Goal: Information Seeking & Learning: Learn about a topic

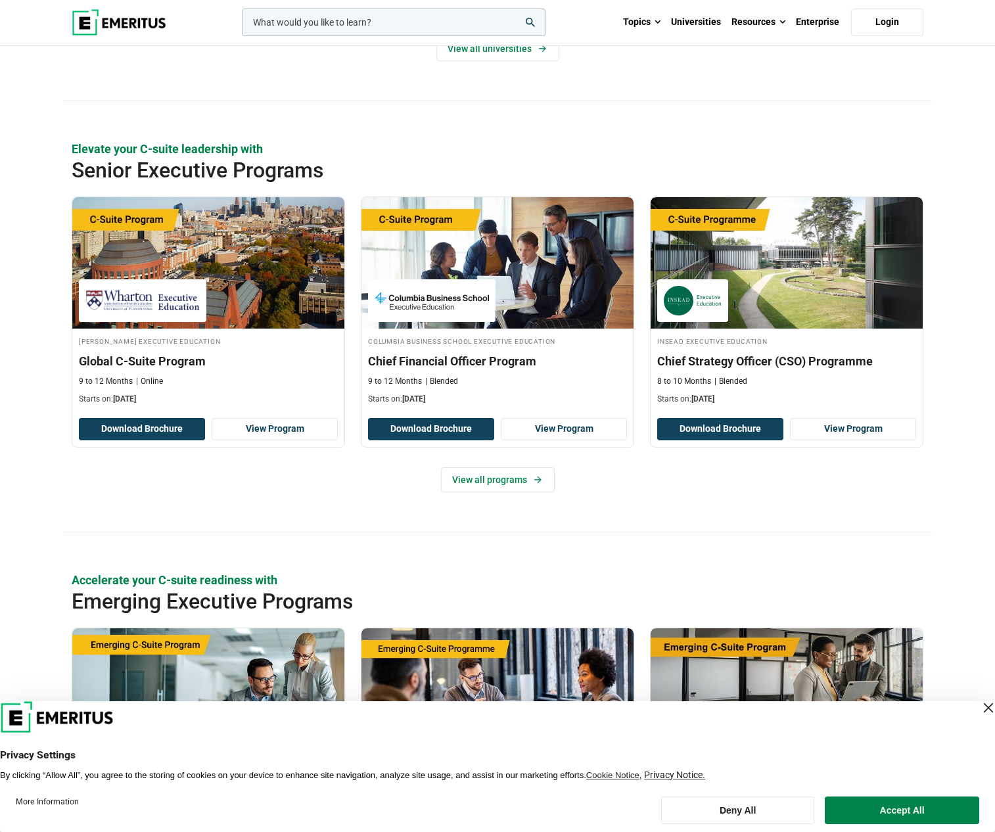
scroll to position [352, 0]
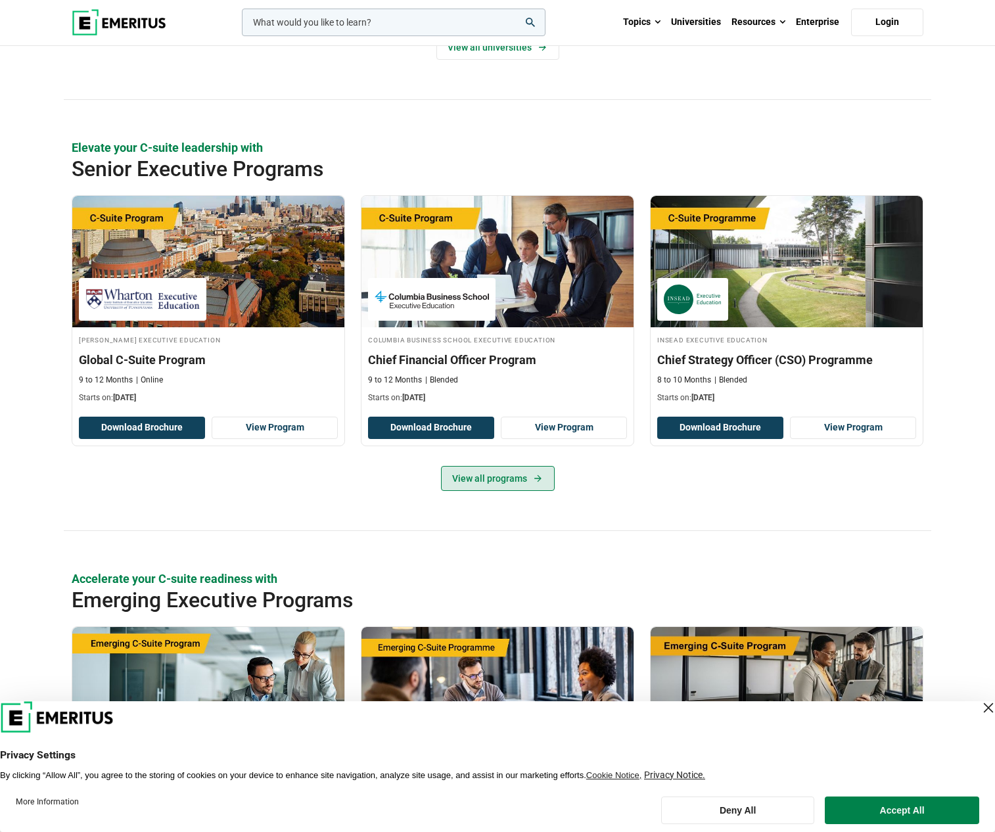
click at [515, 491] on link "View all programs" at bounding box center [498, 478] width 114 height 25
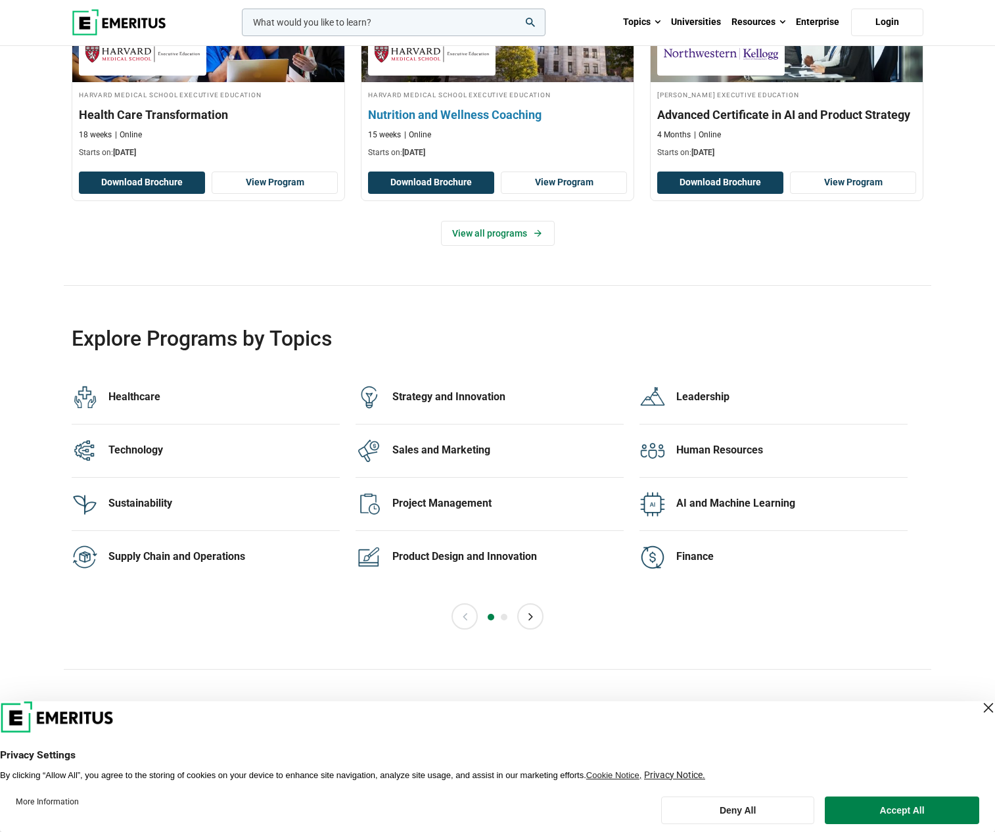
scroll to position [2359, 0]
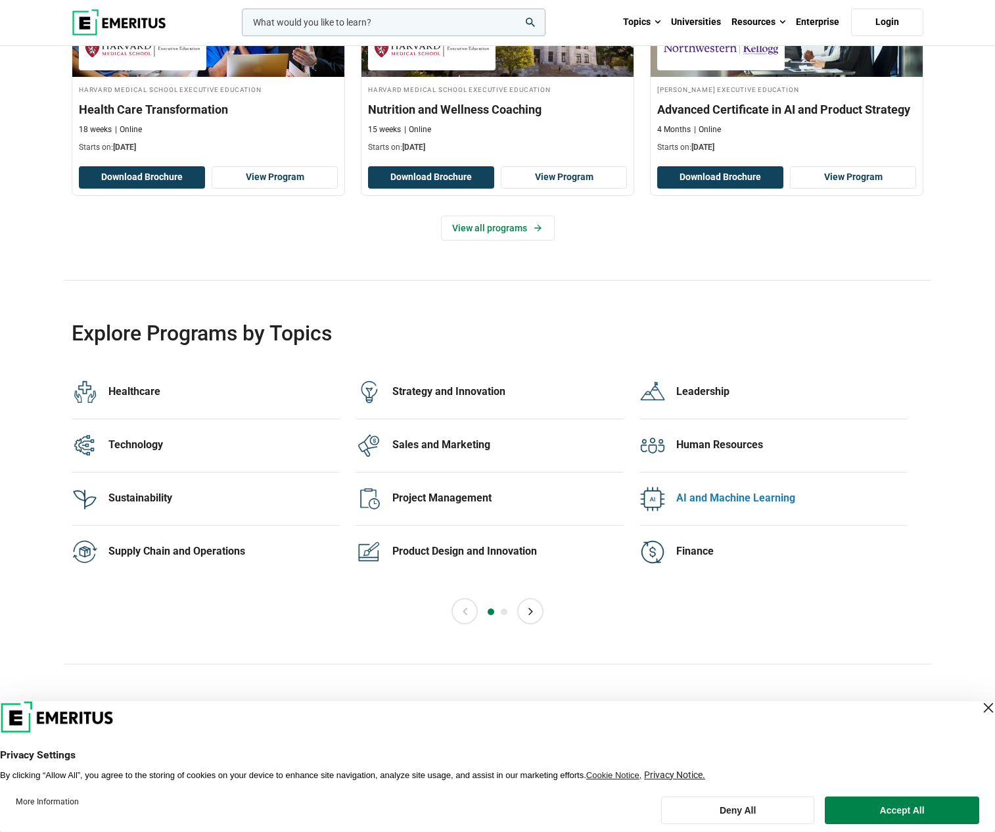
click at [727, 505] on div "AI and Machine Learning" at bounding box center [791, 498] width 231 height 14
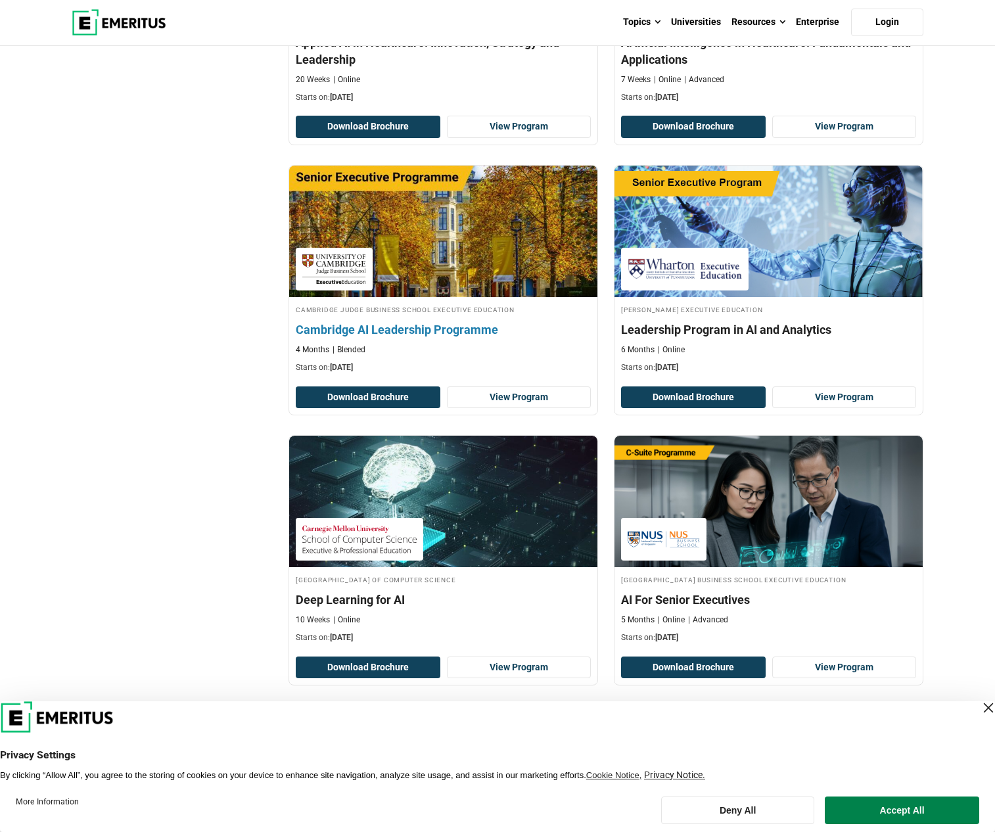
scroll to position [2046, 0]
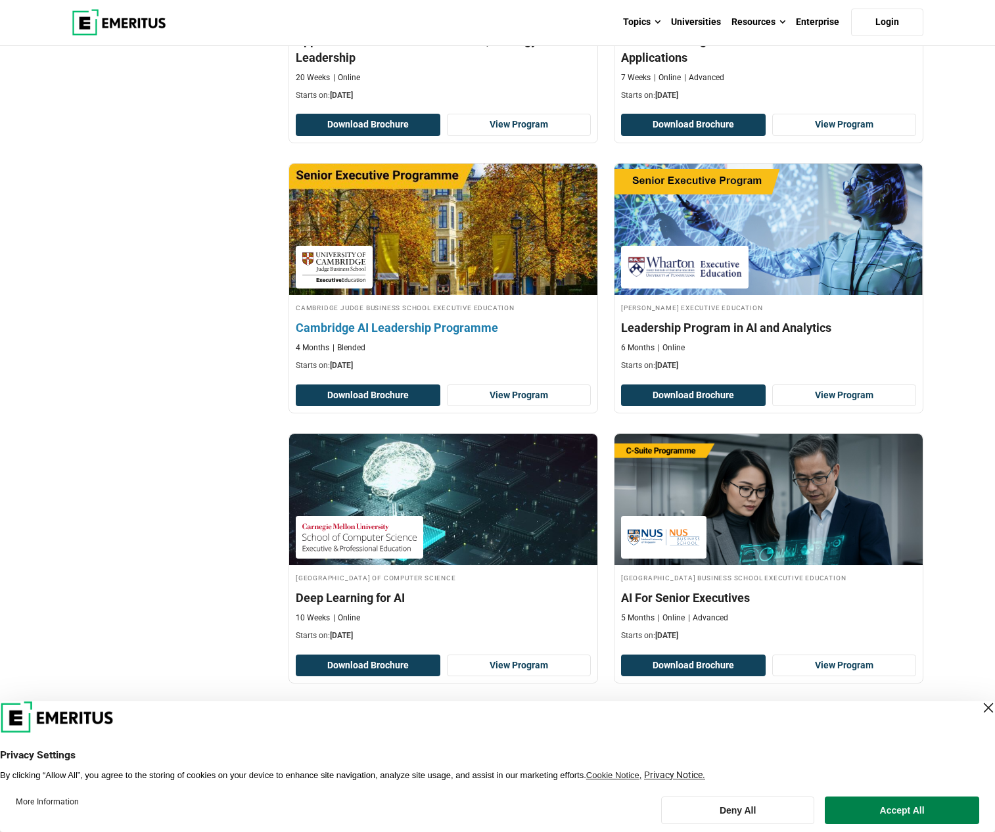
click at [401, 336] on h4 "Cambridge AI Leadership Programme" at bounding box center [443, 327] width 295 height 16
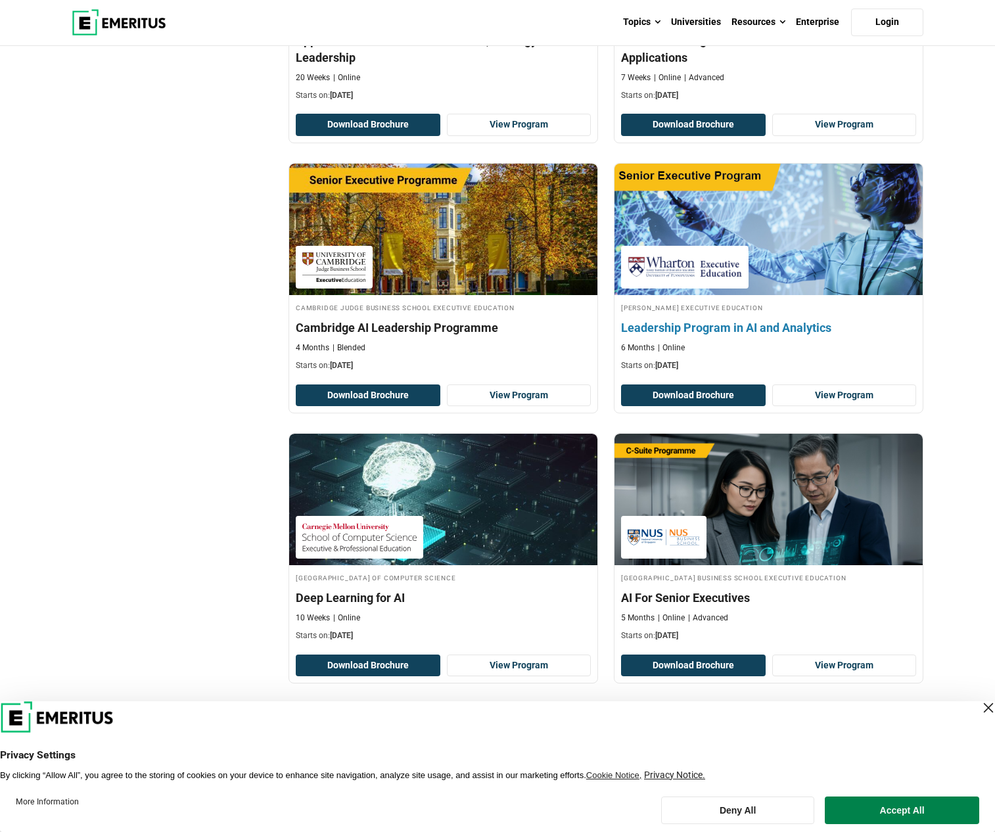
click at [775, 258] on img at bounding box center [768, 229] width 339 height 145
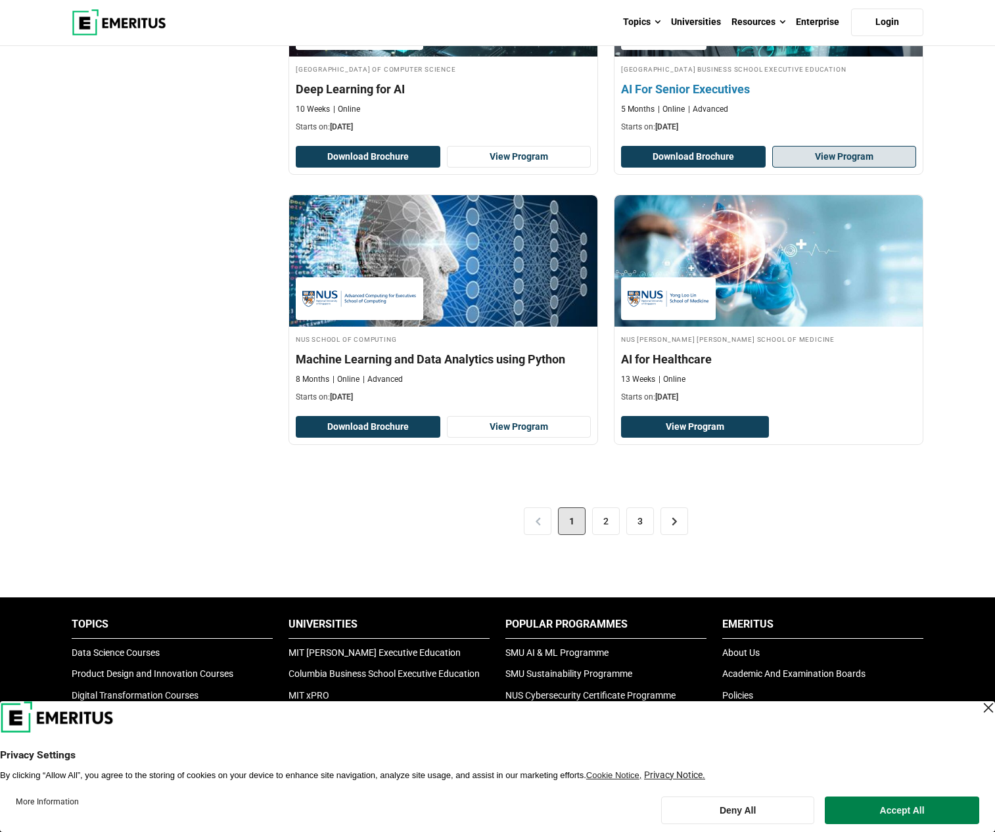
scroll to position [2557, 0]
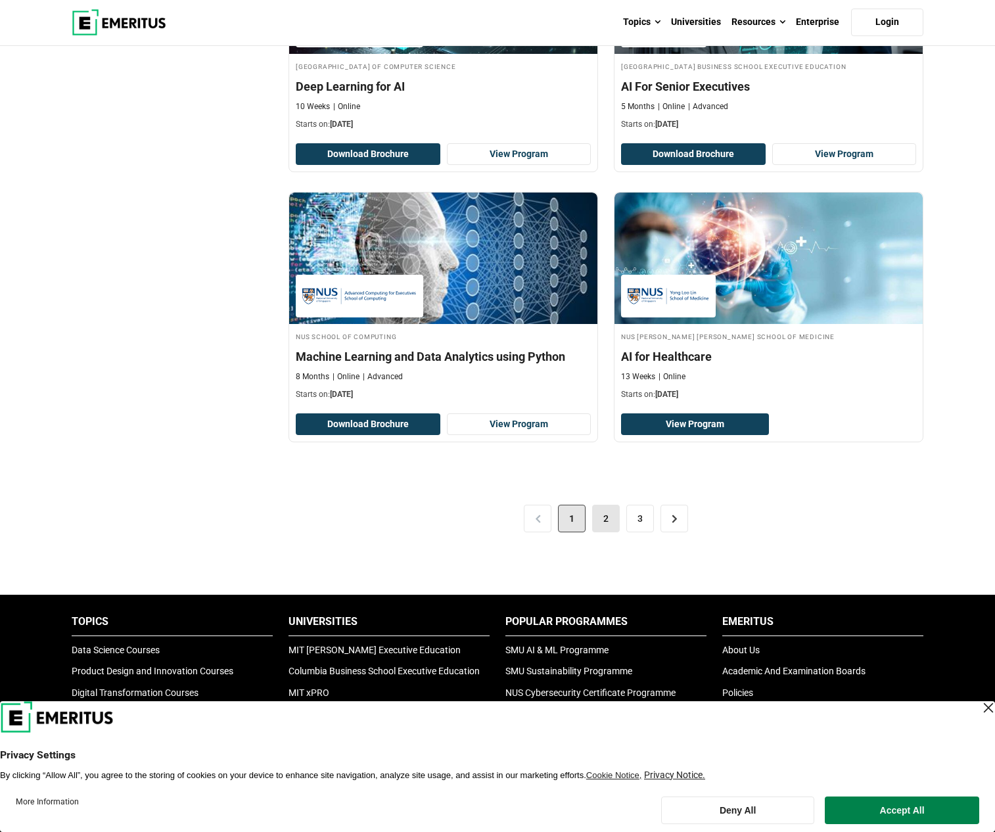
click at [611, 532] on link "2" at bounding box center [606, 519] width 28 height 28
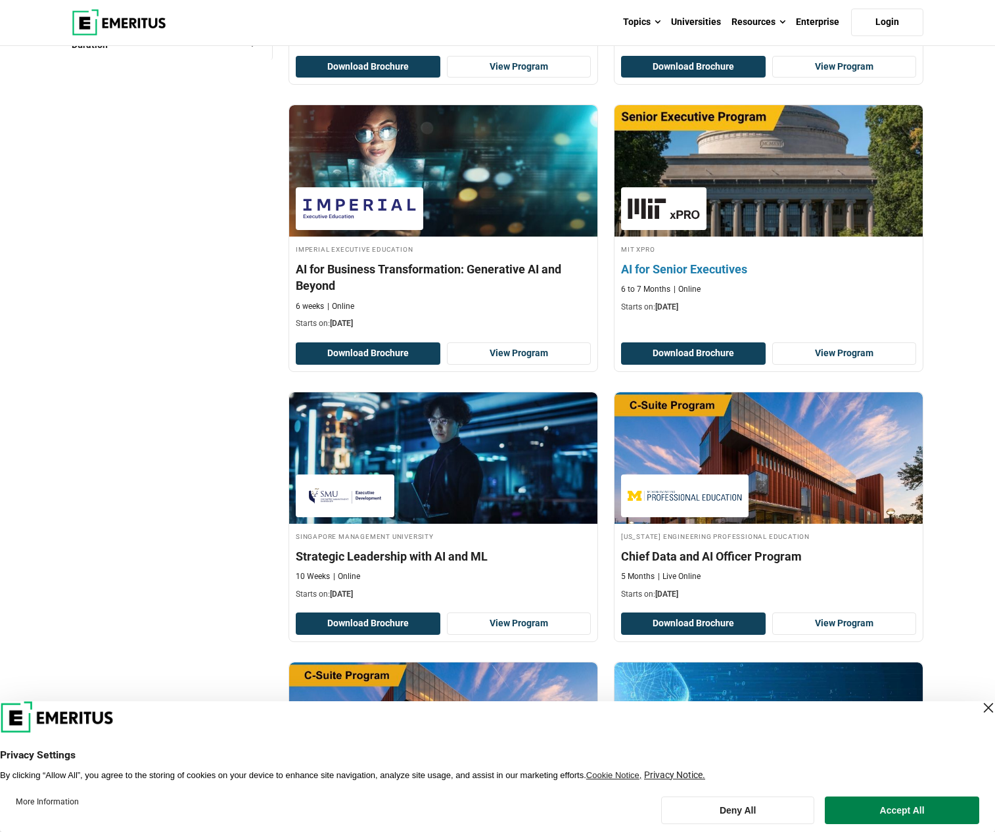
scroll to position [378, 0]
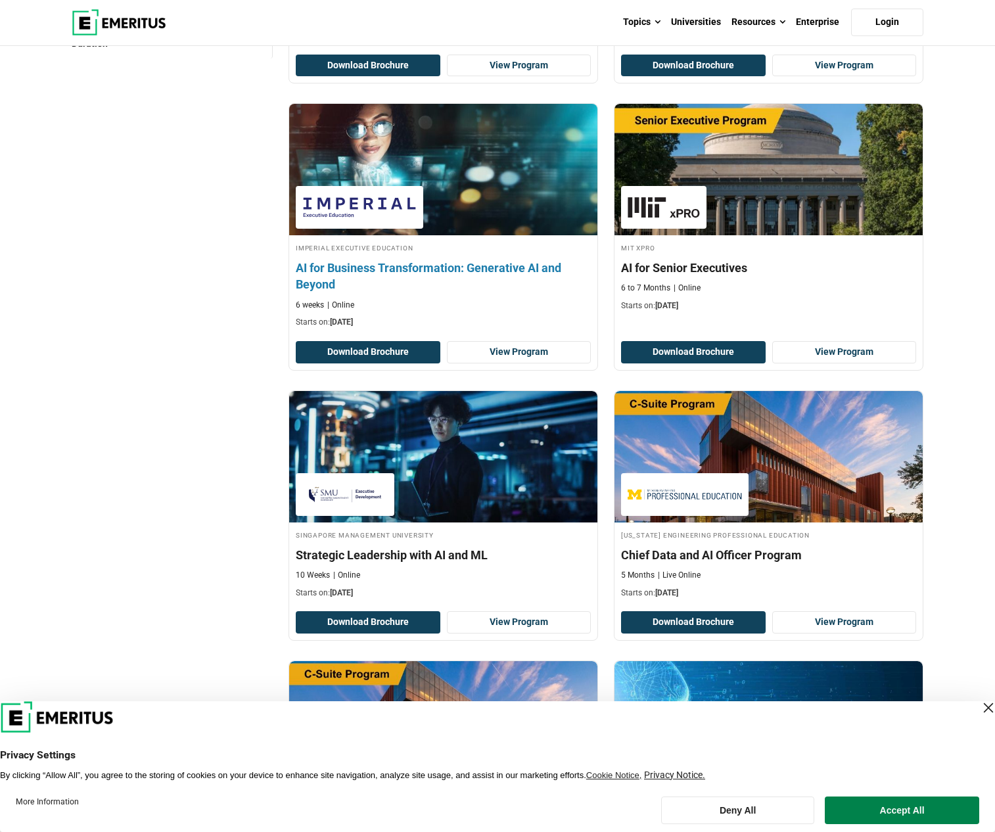
click at [519, 292] on h4 "AI for Business Transformation: Generative AI and Beyond" at bounding box center [443, 276] width 295 height 33
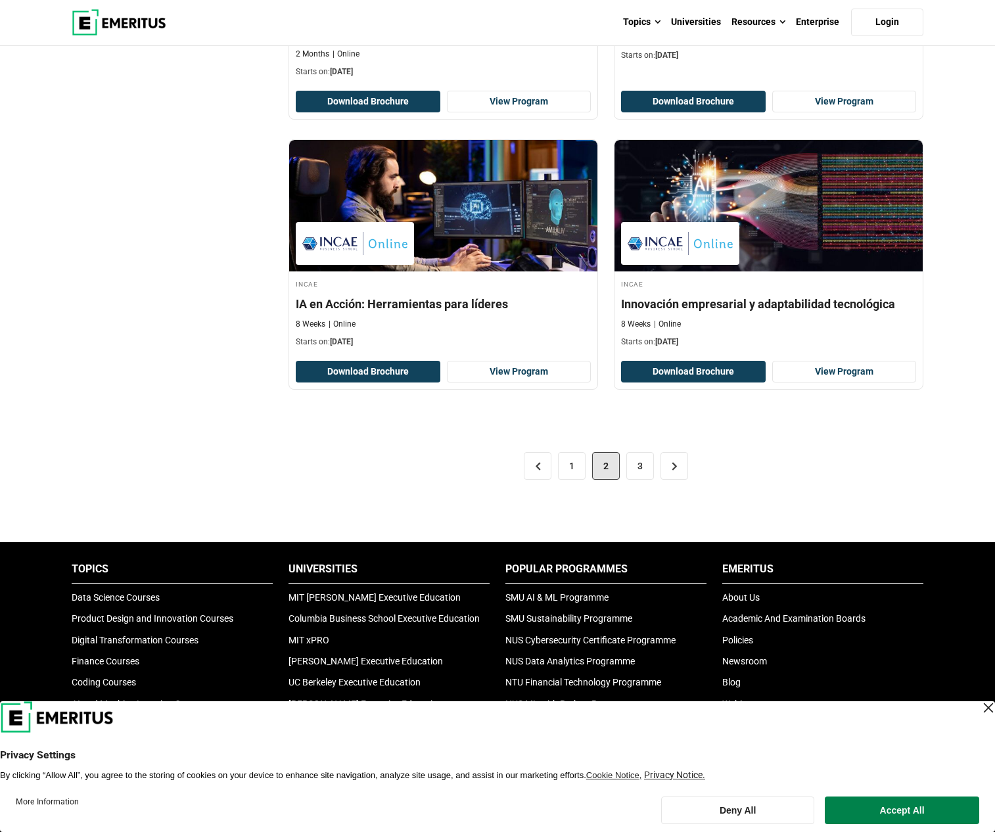
scroll to position [2538, 0]
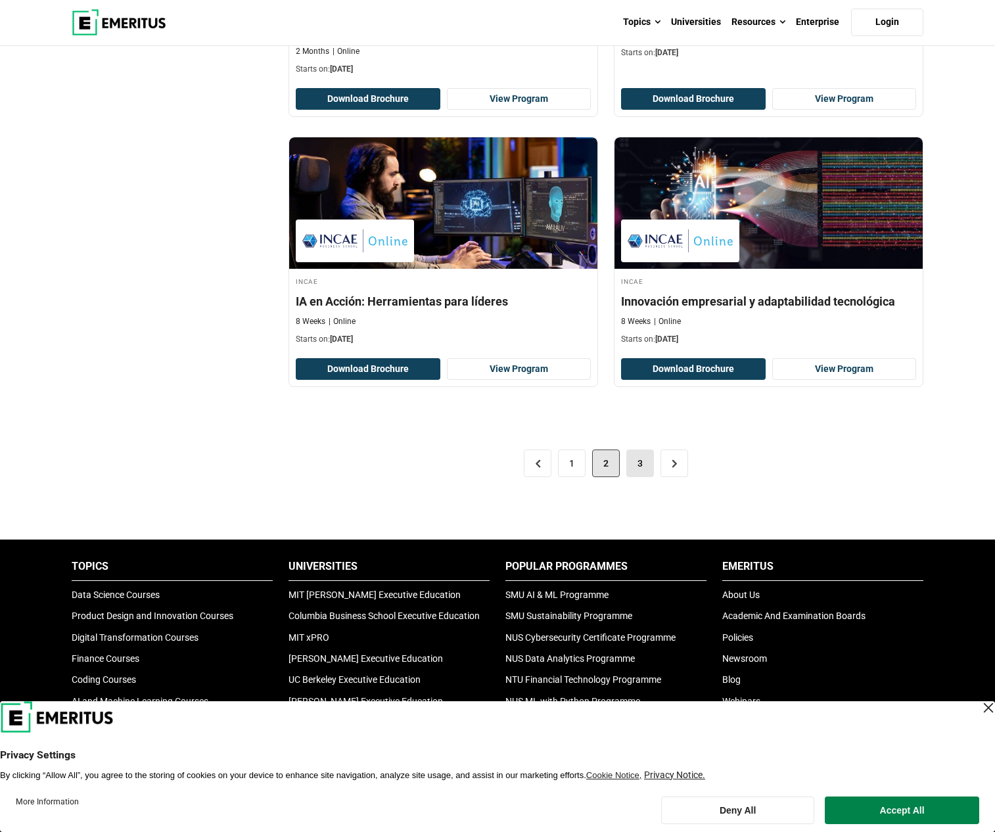
click at [640, 477] on link "3" at bounding box center [640, 464] width 28 height 28
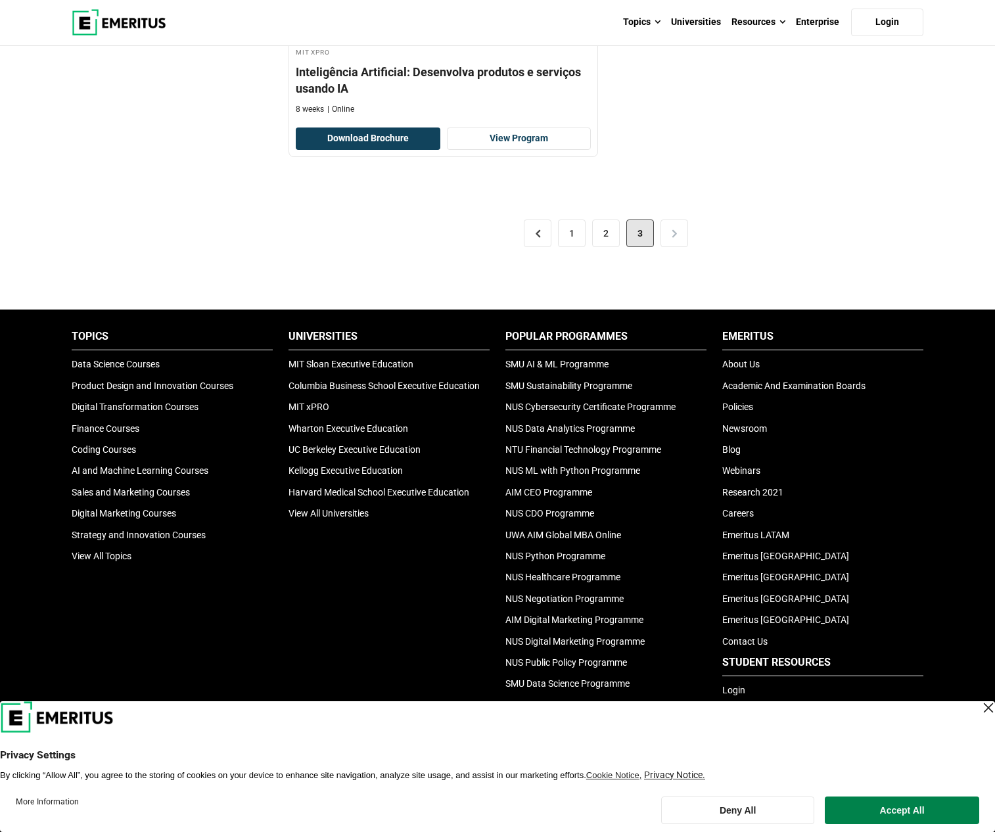
scroll to position [1654, 0]
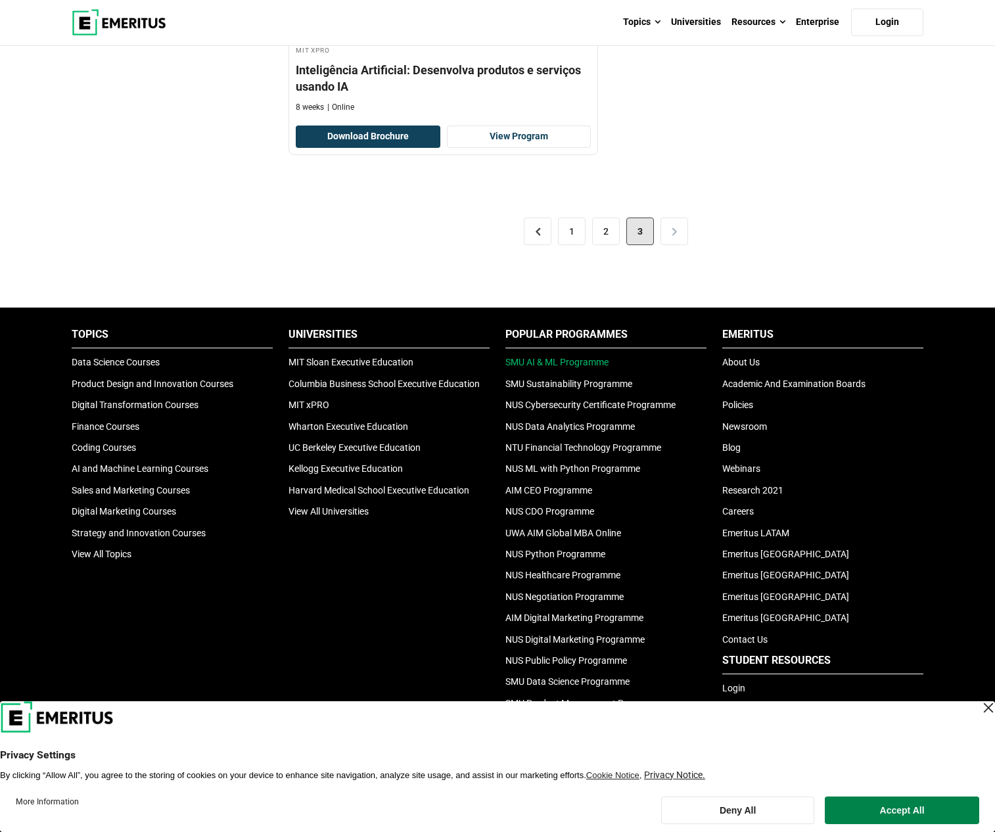
click at [544, 367] on link "SMU AI & ML Programme" at bounding box center [556, 362] width 103 height 11
click at [636, 410] on link "NUS Cybersecurity Certificate Programme" at bounding box center [590, 405] width 170 height 11
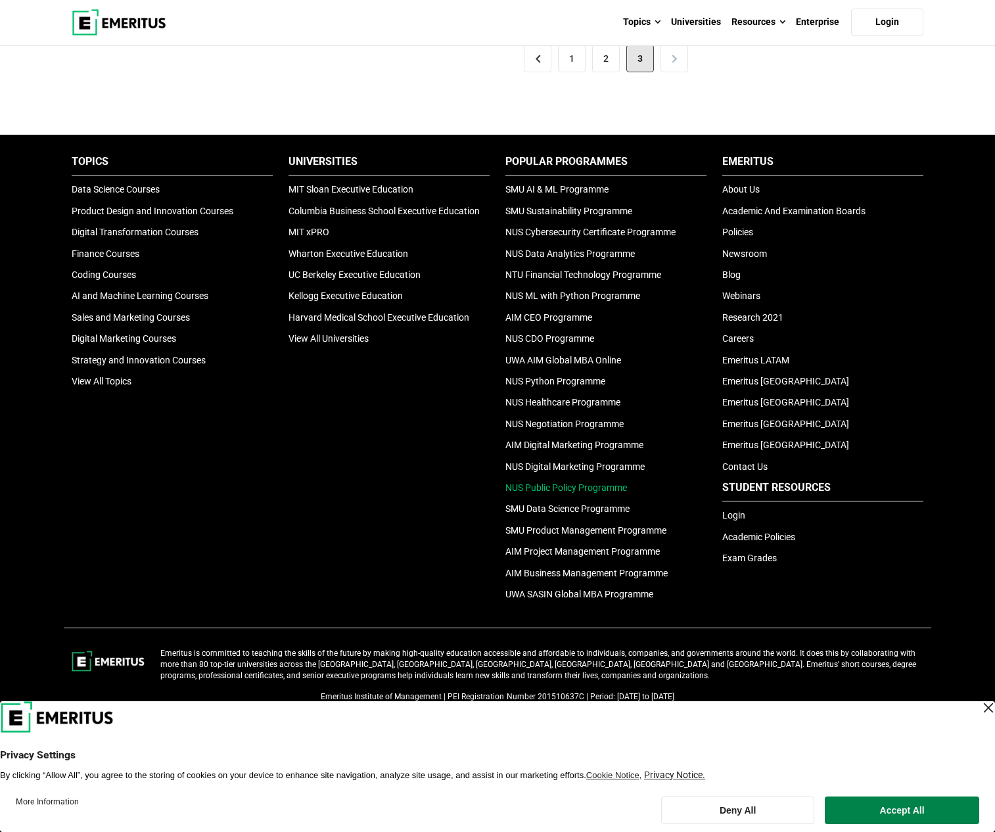
scroll to position [1853, 0]
click at [739, 197] on li "About Us" at bounding box center [822, 189] width 201 height 14
click at [739, 195] on link "About Us" at bounding box center [740, 189] width 37 height 11
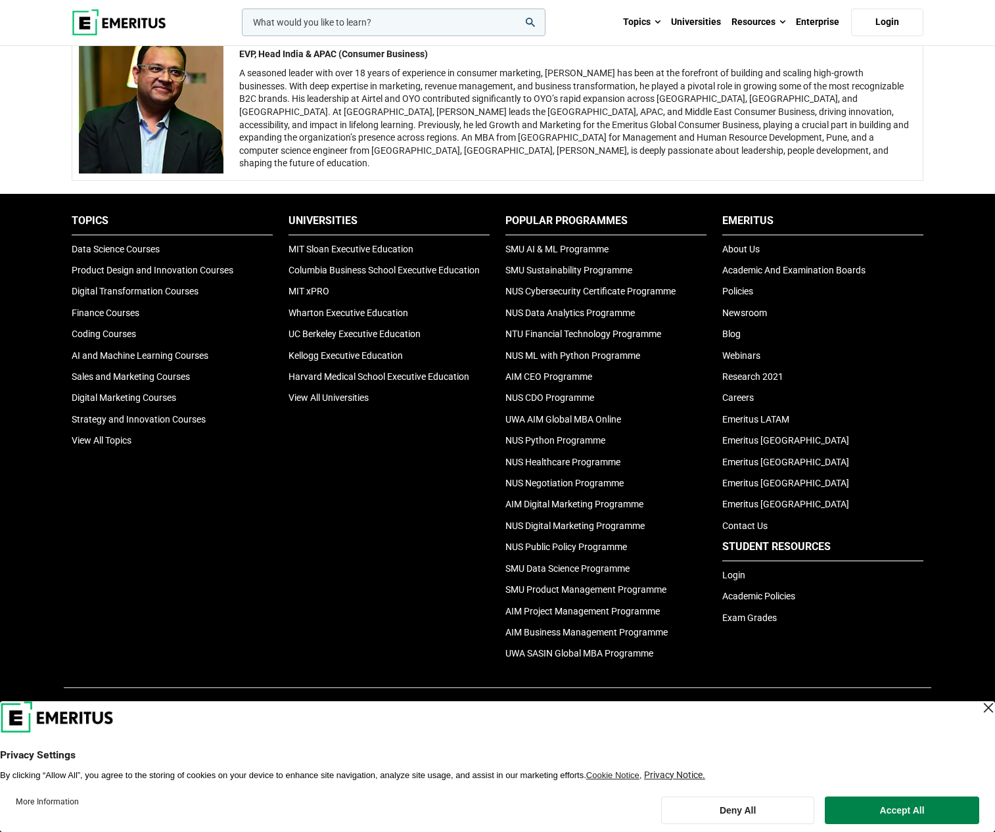
scroll to position [2569, 0]
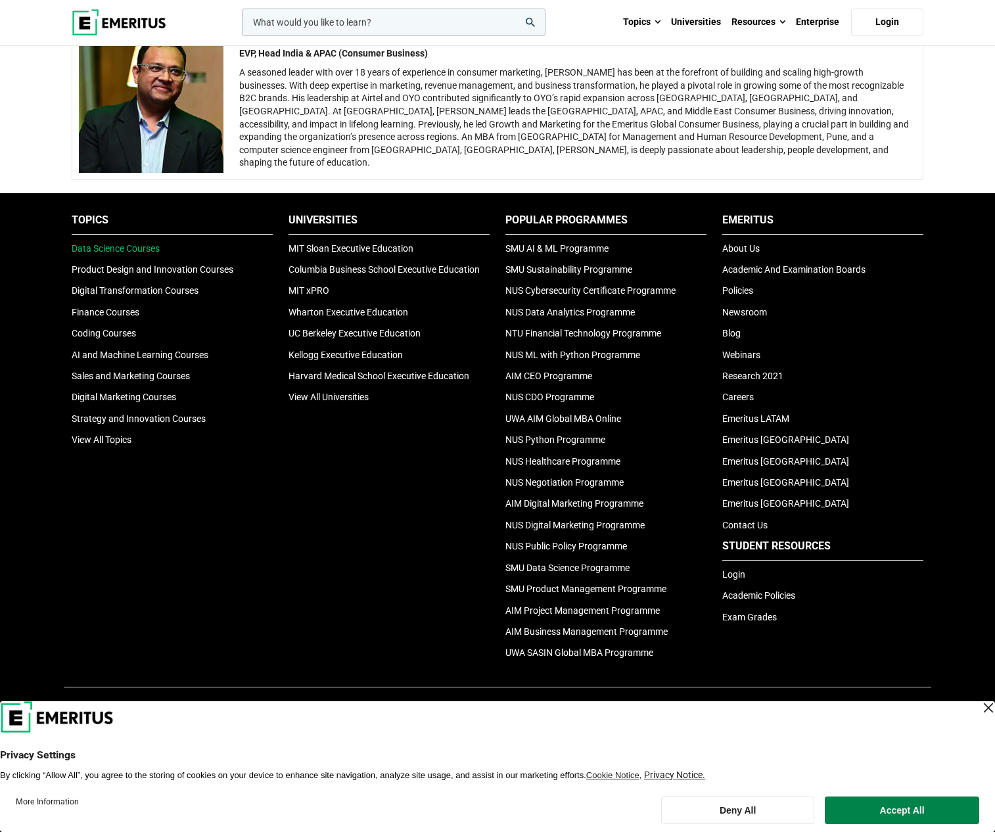
click at [136, 254] on link "Data Science Courses" at bounding box center [116, 248] width 88 height 11
click at [108, 360] on link "AI and Machine Learning Courses" at bounding box center [140, 355] width 137 height 11
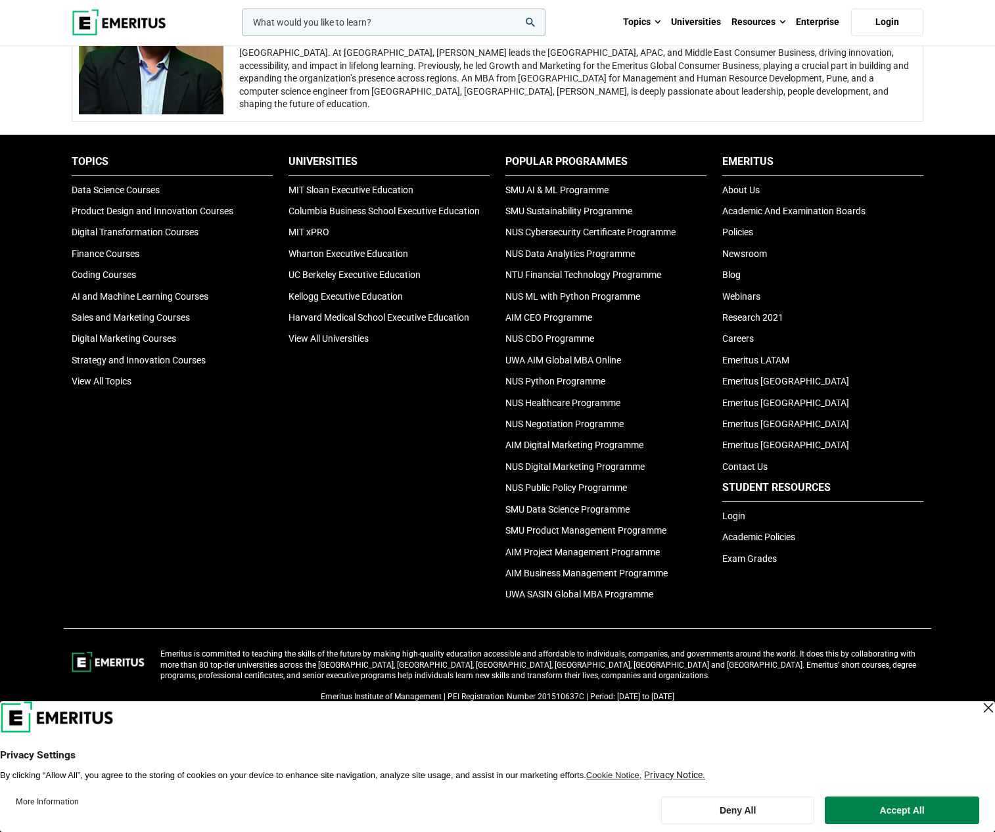
scroll to position [2637, 0]
click at [542, 515] on link "SMU Data Science Programme" at bounding box center [567, 509] width 124 height 11
